Goal: Task Accomplishment & Management: Complete application form

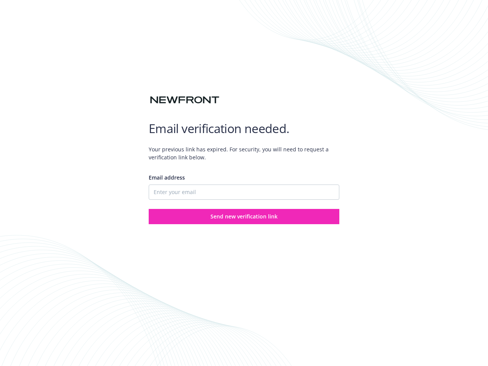
click at [244, 183] on div "Email address" at bounding box center [244, 187] width 191 height 26
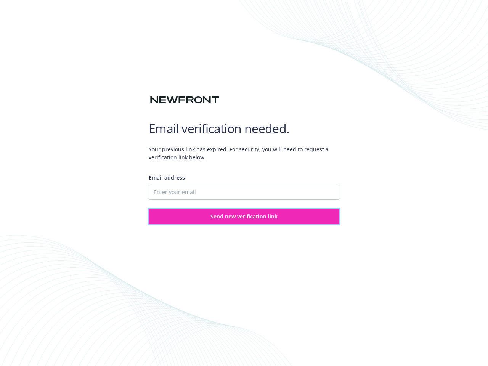
click at [244, 217] on span "Send new verification link" at bounding box center [244, 216] width 67 height 7
